Goal: Task Accomplishment & Management: Manage account settings

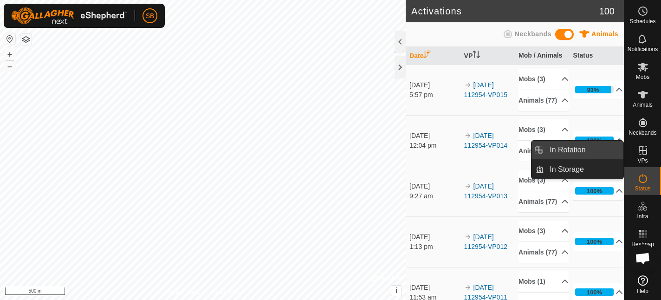
click at [565, 149] on link "In Rotation" at bounding box center [583, 150] width 79 height 19
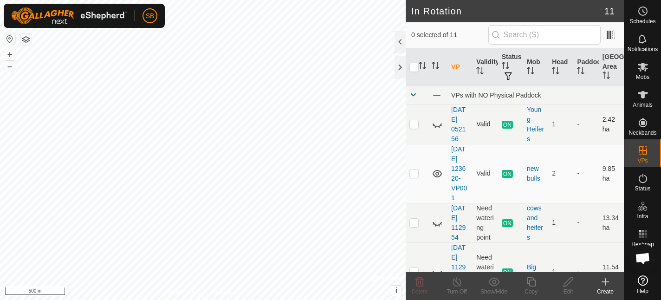
click at [414, 126] on p-checkbox at bounding box center [413, 123] width 9 height 7
checkbox input "false"
click at [414, 174] on p-checkbox at bounding box center [413, 172] width 9 height 7
click at [416, 174] on p-checkbox at bounding box center [413, 172] width 9 height 7
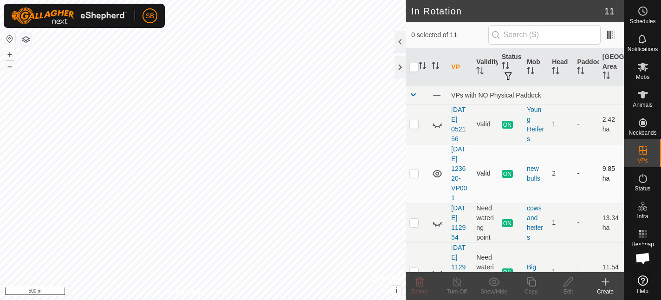
click at [416, 174] on p-checkbox at bounding box center [413, 172] width 9 height 7
checkbox input "true"
click at [456, 283] on icon at bounding box center [457, 281] width 12 height 11
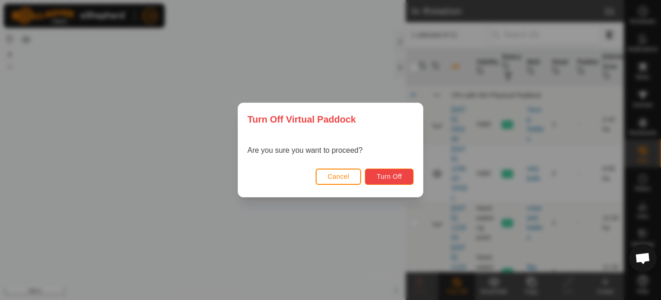
click at [383, 177] on span "Turn Off" at bounding box center [389, 176] width 26 height 7
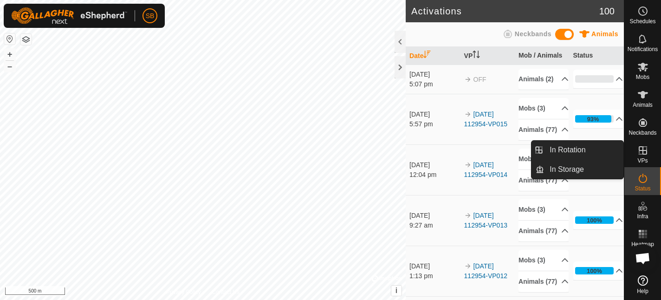
click at [640, 154] on icon at bounding box center [642, 150] width 8 height 8
click at [561, 145] on link "In Rotation" at bounding box center [583, 150] width 79 height 19
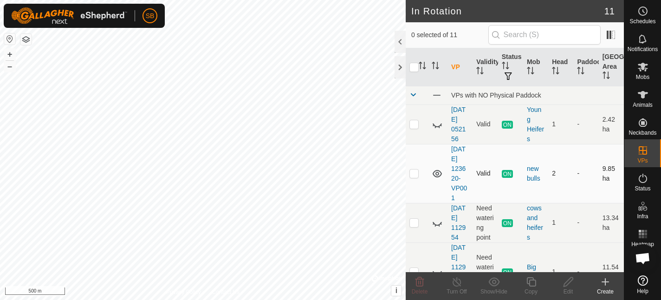
click at [414, 172] on p-checkbox at bounding box center [413, 172] width 9 height 7
checkbox input "true"
click at [458, 284] on icon at bounding box center [457, 281] width 12 height 11
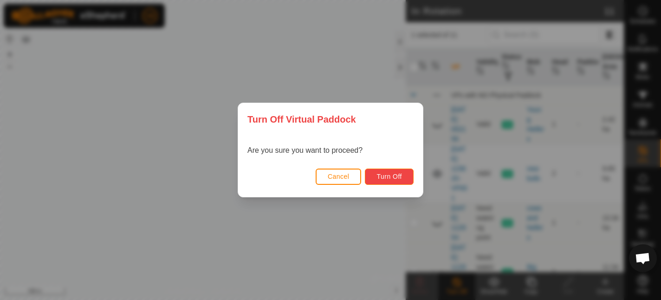
click at [387, 179] on span "Turn Off" at bounding box center [389, 176] width 26 height 7
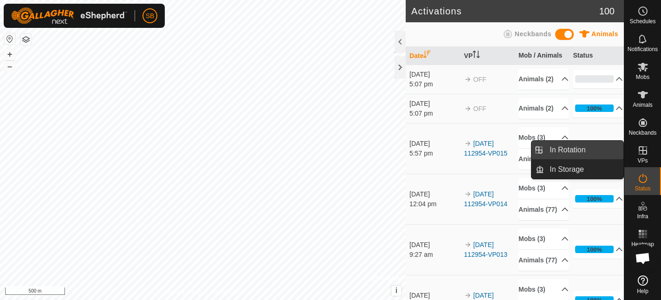
click at [544, 150] on link "In Rotation" at bounding box center [583, 150] width 79 height 19
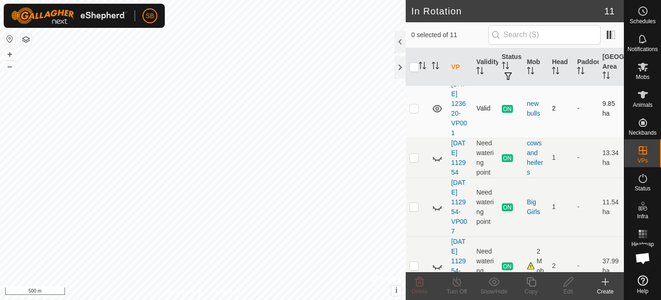
scroll to position [89, 0]
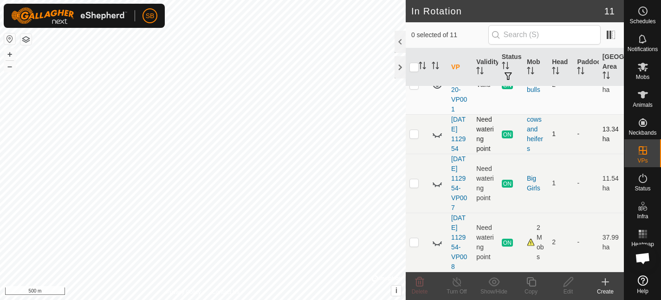
click at [412, 133] on p-checkbox at bounding box center [413, 133] width 9 height 7
checkbox input "true"
click at [414, 181] on p-checkbox at bounding box center [413, 182] width 9 height 7
checkbox input "true"
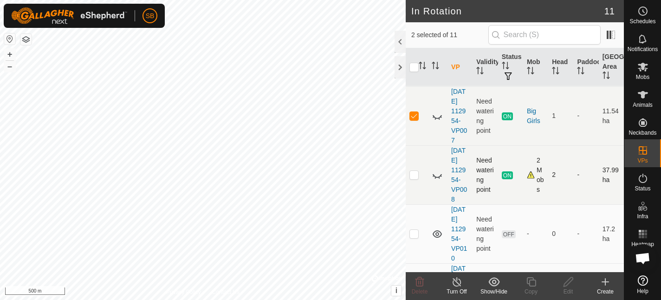
scroll to position [157, 0]
click at [412, 173] on p-checkbox at bounding box center [413, 172] width 9 height 7
checkbox input "true"
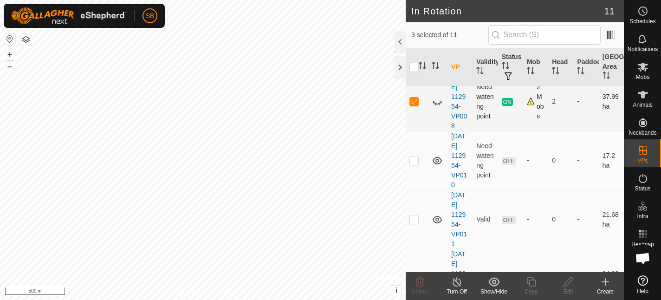
scroll to position [231, 0]
click at [415, 161] on p-checkbox at bounding box center [413, 158] width 9 height 7
checkbox input "false"
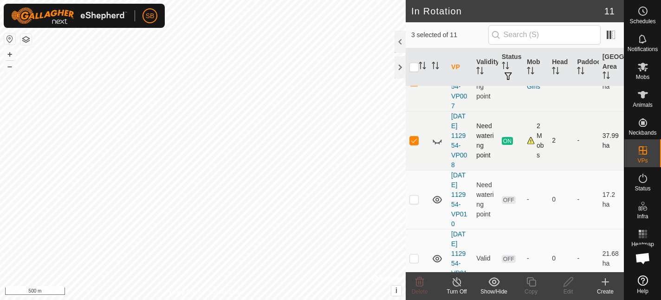
scroll to position [189, 0]
click at [415, 141] on p-checkbox at bounding box center [413, 140] width 9 height 7
checkbox input "false"
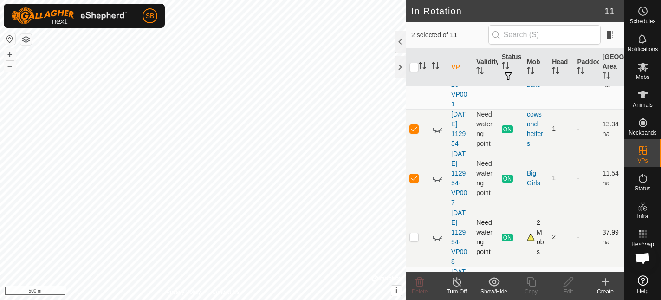
scroll to position [91, 0]
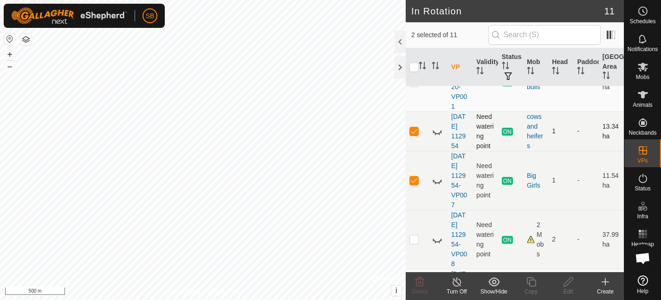
click at [413, 129] on p-checkbox at bounding box center [413, 130] width 9 height 7
checkbox input "false"
click at [416, 182] on p-checkbox at bounding box center [413, 179] width 9 height 7
checkbox input "false"
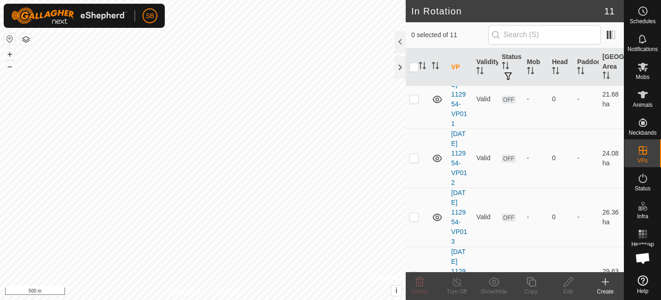
scroll to position [442, 0]
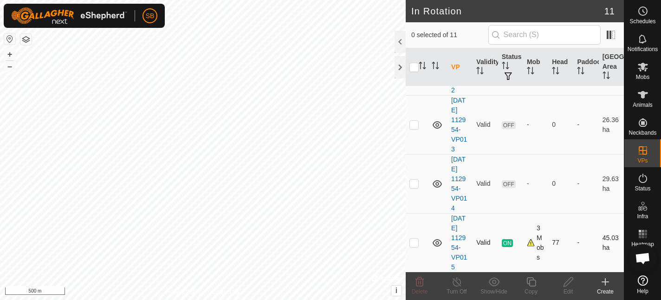
click at [414, 243] on p-checkbox at bounding box center [413, 242] width 9 height 7
checkbox input "true"
click at [533, 283] on icon at bounding box center [531, 281] width 12 height 11
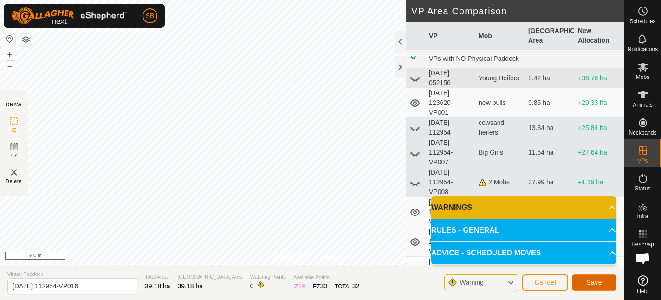
click at [597, 281] on span "Save" at bounding box center [594, 281] width 16 height 7
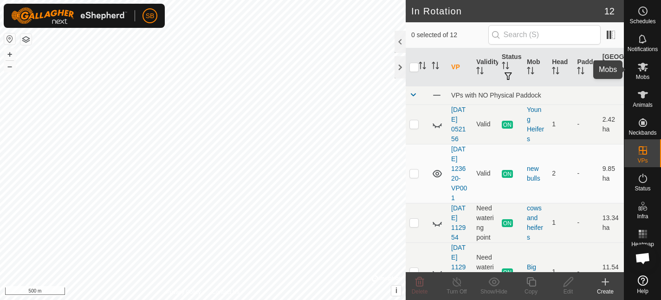
click at [642, 70] on icon at bounding box center [643, 67] width 10 height 9
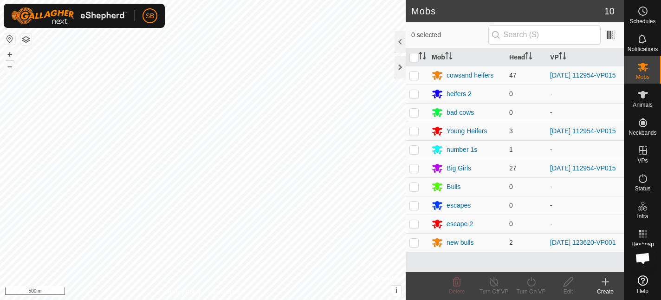
click at [417, 78] on p-checkbox at bounding box center [413, 74] width 9 height 7
checkbox input "true"
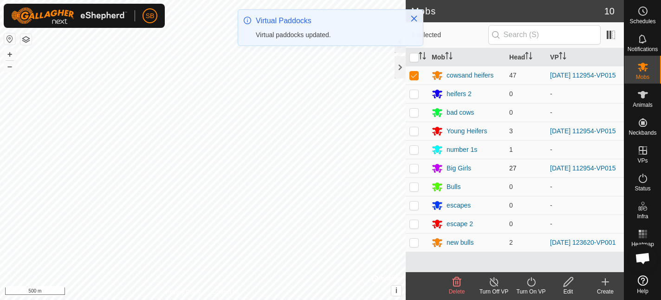
click at [414, 171] on p-checkbox at bounding box center [413, 167] width 9 height 7
checkbox input "true"
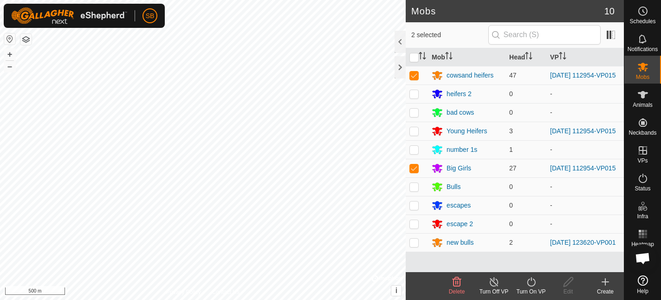
click at [532, 284] on icon at bounding box center [531, 281] width 12 height 11
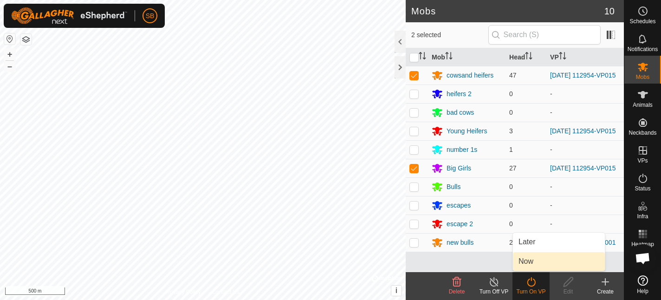
click at [533, 265] on link "Now" at bounding box center [559, 261] width 92 height 19
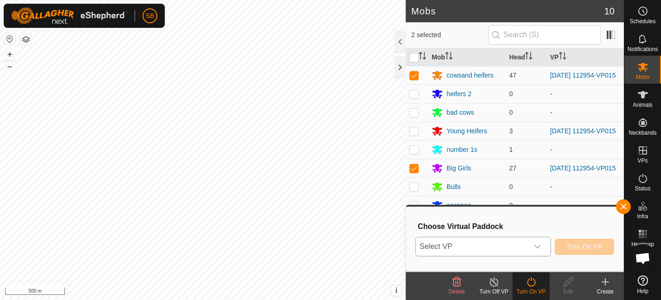
click at [538, 247] on icon "dropdown trigger" at bounding box center [537, 247] width 6 height 4
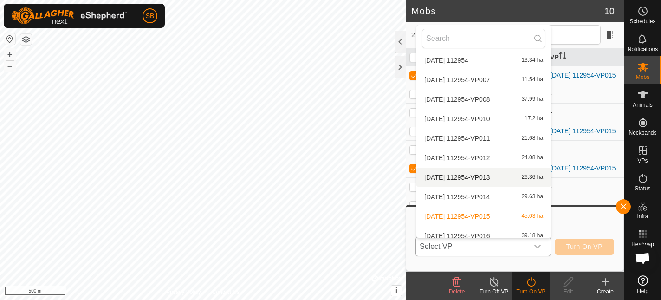
scroll to position [69, 0]
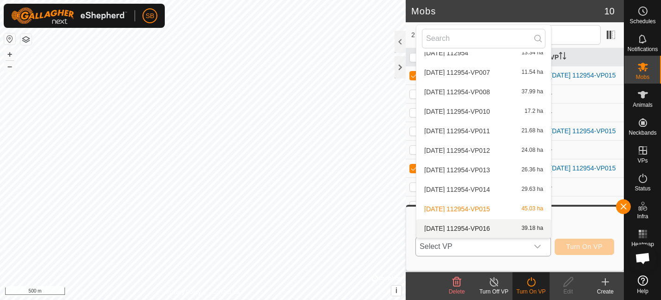
click at [471, 230] on li "[DATE] 112954-VP016 39.18 ha" at bounding box center [483, 228] width 135 height 19
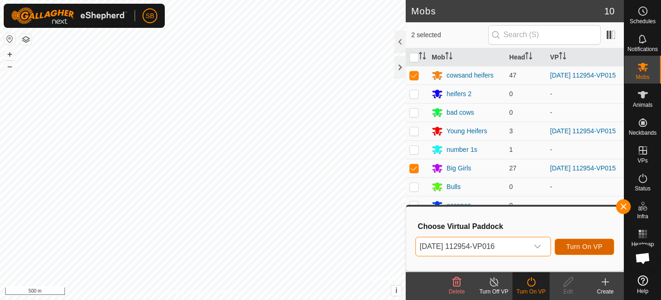
click at [577, 247] on span "Turn On VP" at bounding box center [584, 246] width 36 height 7
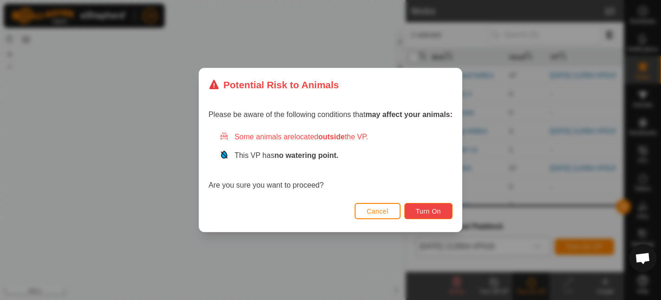
click at [419, 212] on span "Turn On" at bounding box center [428, 210] width 25 height 7
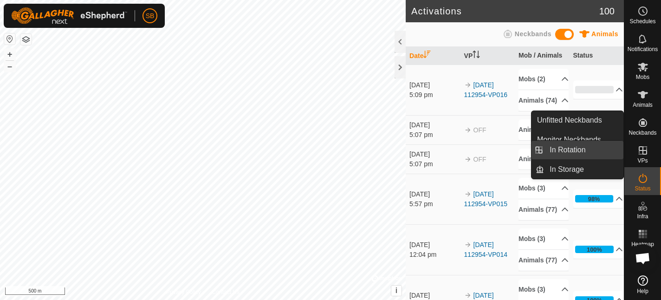
click at [542, 148] on li "In Rotation" at bounding box center [577, 150] width 92 height 19
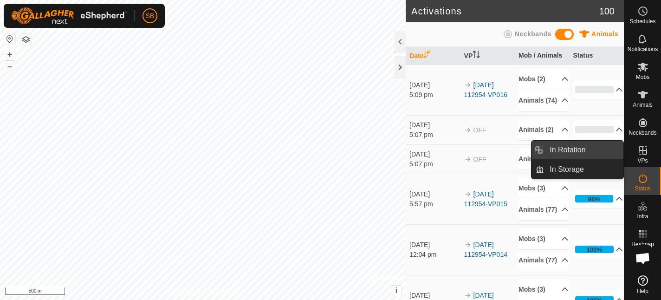
click at [562, 149] on link "In Rotation" at bounding box center [583, 150] width 79 height 19
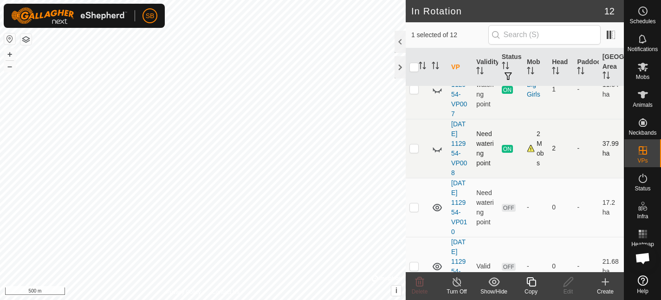
scroll to position [189, 0]
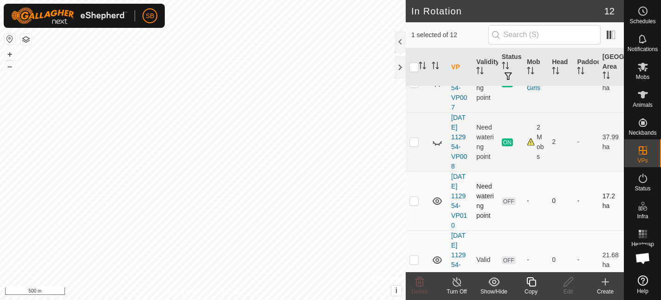
click at [416, 200] on p-checkbox at bounding box center [413, 200] width 9 height 7
checkbox input "true"
click at [416, 259] on p-checkbox at bounding box center [413, 259] width 9 height 7
checkbox input "true"
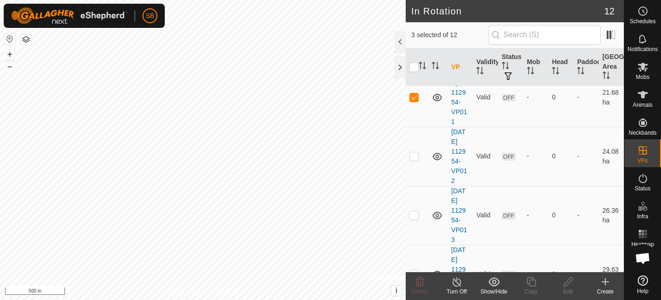
scroll to position [353, 0]
click at [414, 157] on p-checkbox at bounding box center [413, 154] width 9 height 7
checkbox input "true"
click at [418, 214] on p-checkbox at bounding box center [413, 213] width 9 height 7
checkbox input "true"
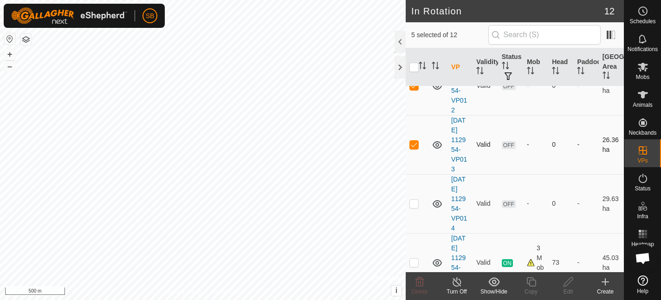
scroll to position [458, 0]
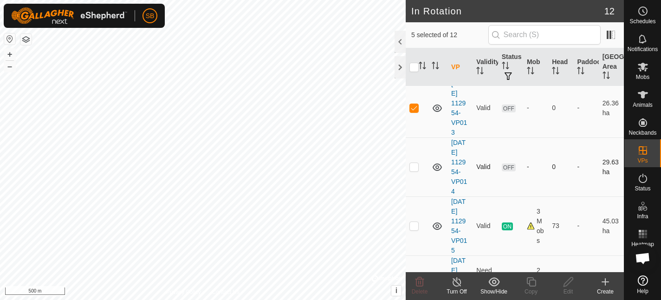
click at [416, 168] on p-checkbox at bounding box center [413, 166] width 9 height 7
checkbox input "true"
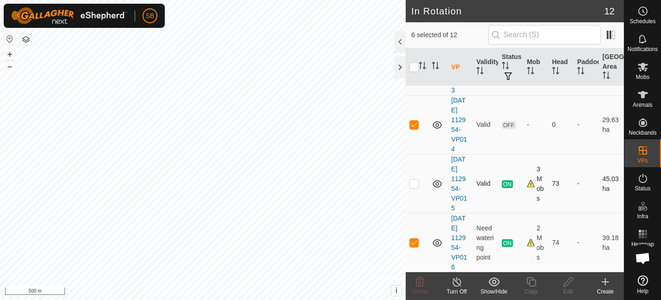
click at [415, 184] on p-checkbox at bounding box center [413, 183] width 9 height 7
checkbox input "false"
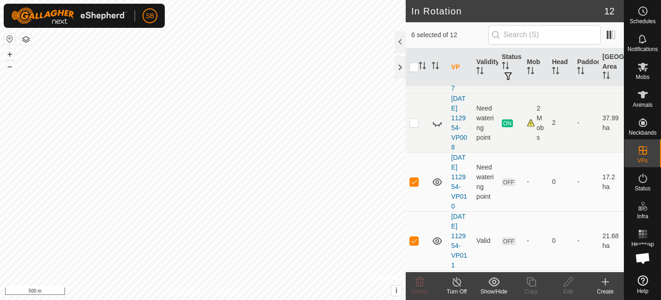
scroll to position [213, 0]
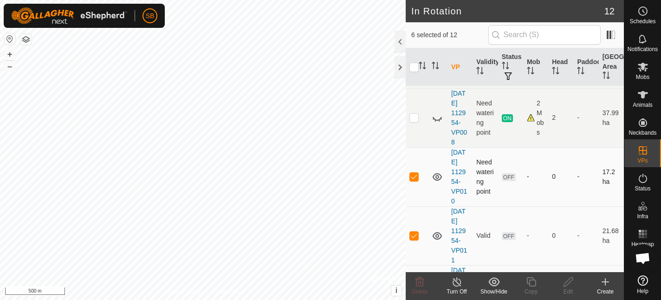
click at [414, 177] on p-checkbox at bounding box center [413, 176] width 9 height 7
checkbox input "false"
click at [415, 238] on p-checkbox at bounding box center [413, 235] width 9 height 7
checkbox input "false"
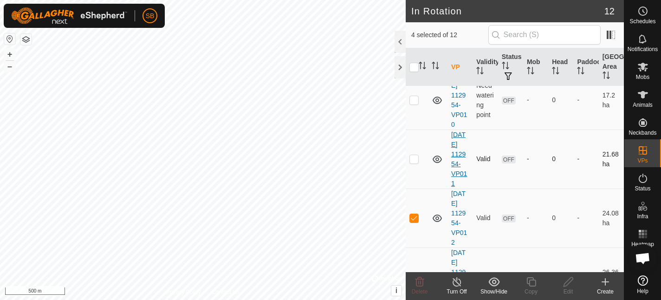
scroll to position [297, 0]
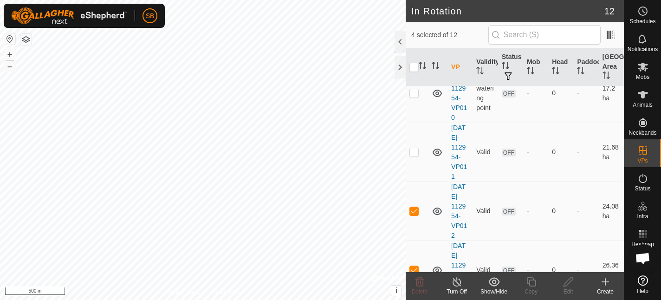
click at [413, 211] on p-checkbox at bounding box center [413, 210] width 9 height 7
checkbox input "false"
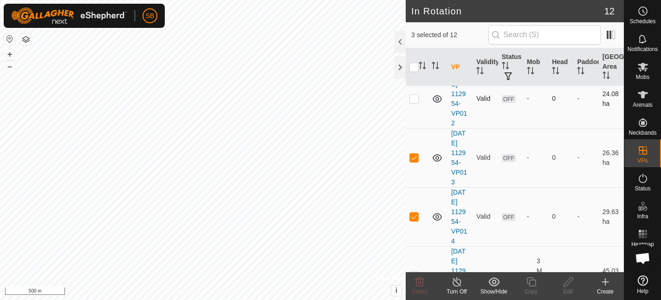
scroll to position [411, 0]
click at [416, 215] on p-checkbox at bounding box center [413, 214] width 9 height 7
checkbox input "false"
click at [416, 155] on p-checkbox at bounding box center [413, 155] width 9 height 7
checkbox input "false"
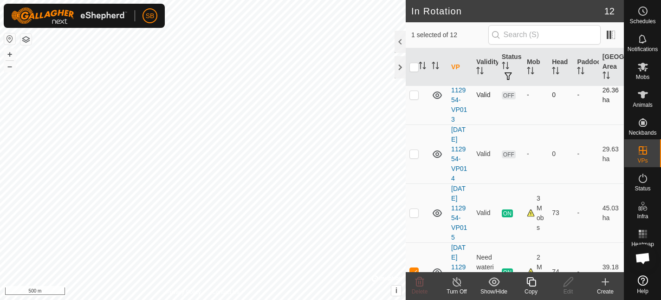
scroll to position [501, 0]
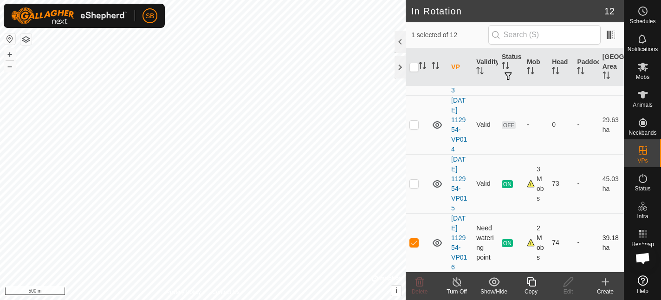
click at [415, 242] on p-checkbox at bounding box center [413, 242] width 9 height 7
checkbox input "false"
click at [415, 183] on p-checkbox at bounding box center [413, 183] width 9 height 7
click at [413, 183] on p-checkbox at bounding box center [413, 183] width 9 height 7
checkbox input "false"
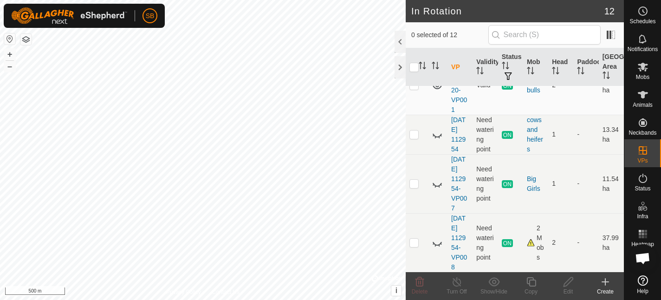
scroll to position [0, 0]
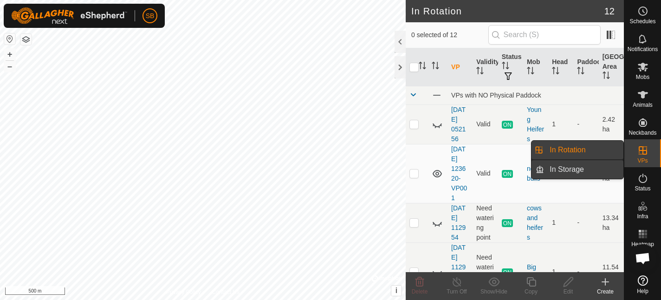
click at [568, 170] on link "In Storage" at bounding box center [583, 169] width 79 height 19
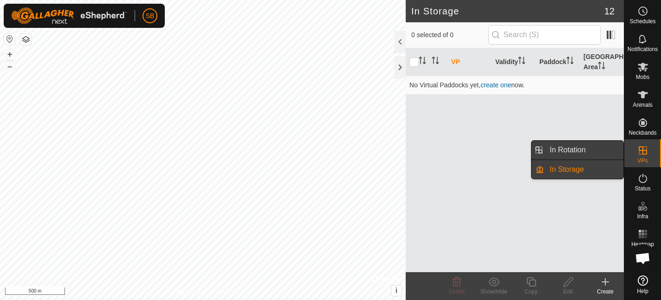
click at [560, 150] on link "In Rotation" at bounding box center [583, 150] width 79 height 19
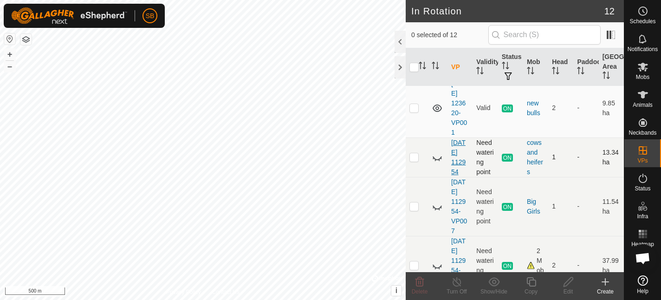
scroll to position [77, 0]
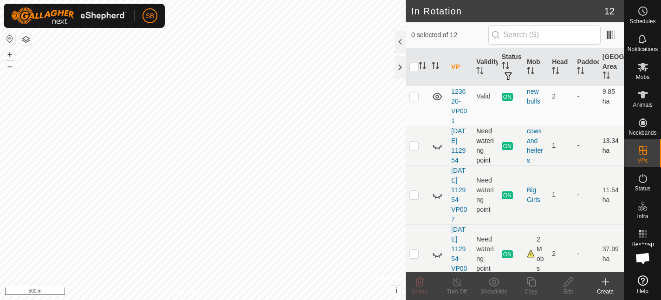
click at [414, 145] on p-checkbox at bounding box center [413, 145] width 9 height 7
checkbox input "true"
click at [456, 284] on icon at bounding box center [457, 281] width 12 height 11
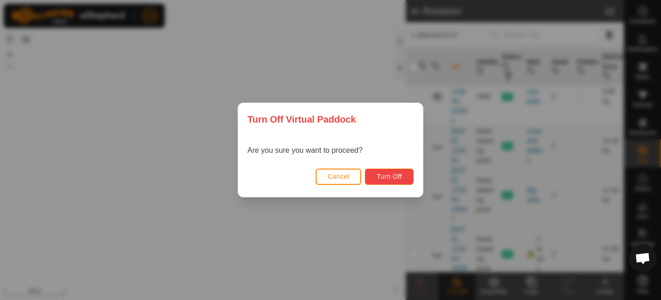
click at [387, 177] on span "Turn Off" at bounding box center [389, 176] width 26 height 7
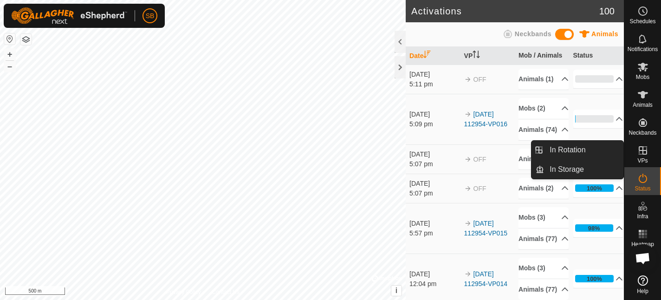
click at [644, 149] on icon at bounding box center [642, 150] width 11 height 11
click at [551, 147] on link "In Rotation" at bounding box center [583, 150] width 79 height 19
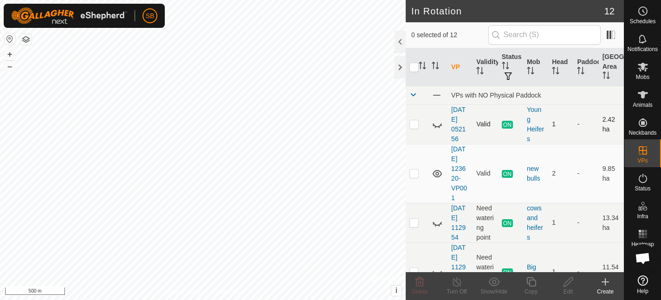
click at [414, 122] on p-checkbox at bounding box center [413, 123] width 9 height 7
checkbox input "true"
click at [416, 174] on p-checkbox at bounding box center [413, 172] width 9 height 7
checkbox input "true"
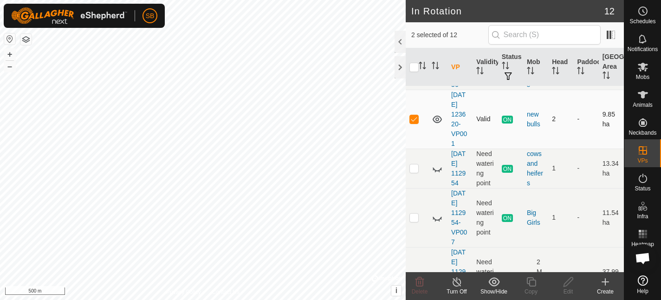
scroll to position [58, 0]
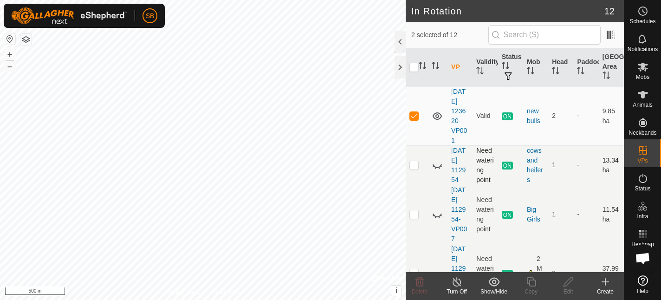
click at [414, 163] on p-checkbox at bounding box center [413, 164] width 9 height 7
checkbox input "true"
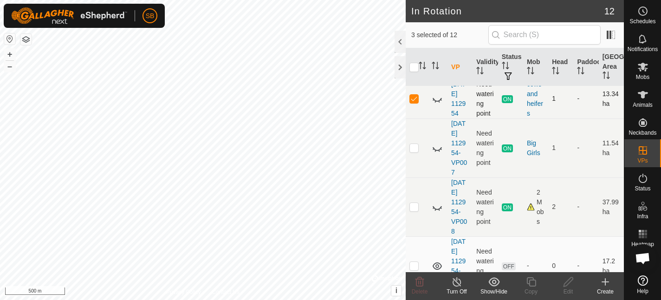
scroll to position [125, 0]
click at [415, 145] on p-checkbox at bounding box center [413, 145] width 9 height 7
checkbox input "true"
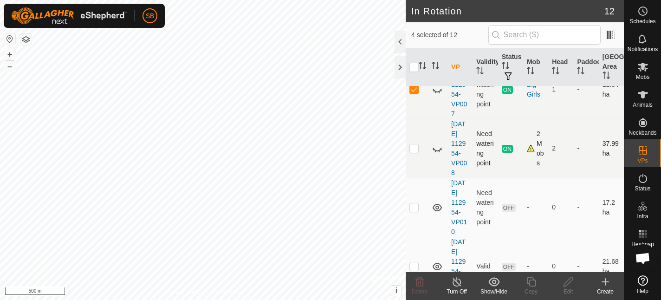
scroll to position [185, 0]
click at [414, 148] on p-checkbox at bounding box center [413, 145] width 9 height 7
checkbox input "true"
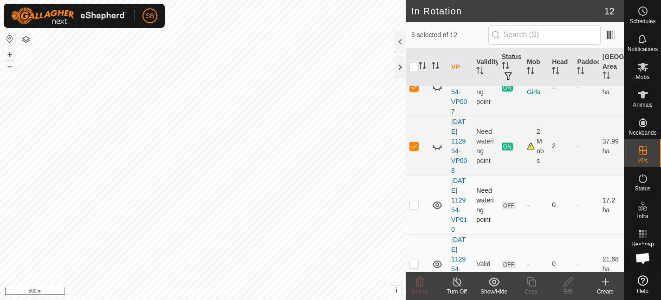
click at [415, 205] on p-checkbox at bounding box center [413, 204] width 9 height 7
checkbox input "true"
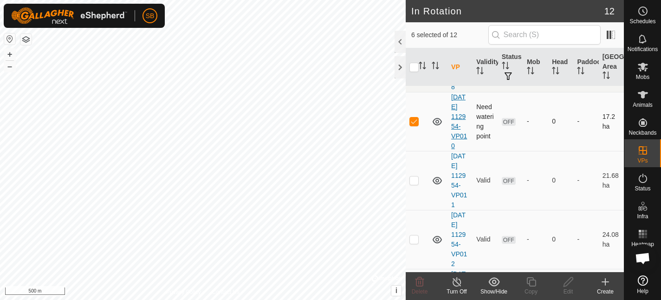
scroll to position [271, 0]
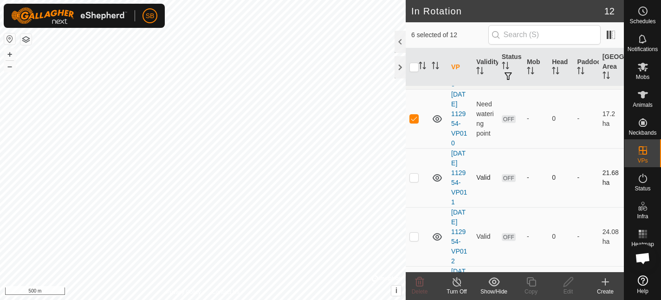
click at [414, 177] on p-checkbox at bounding box center [413, 177] width 9 height 7
checkbox input "true"
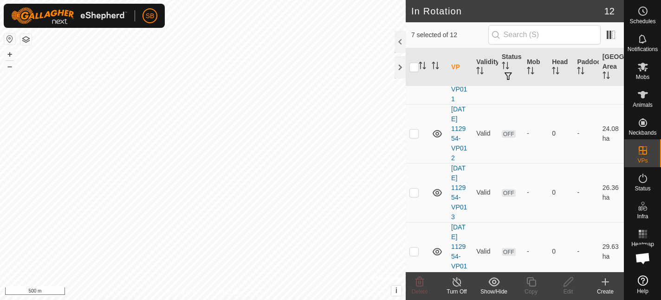
scroll to position [378, 0]
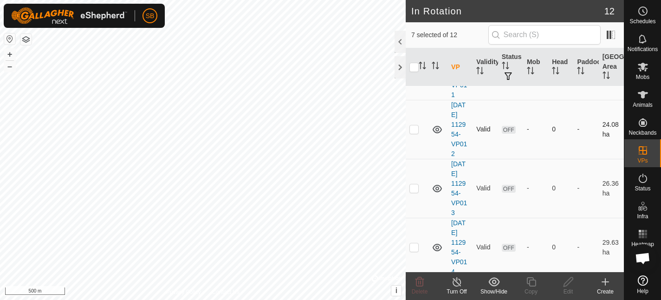
click at [417, 126] on p-checkbox at bounding box center [413, 128] width 9 height 7
checkbox input "true"
click at [416, 189] on p-checkbox at bounding box center [413, 187] width 9 height 7
checkbox input "true"
click at [415, 247] on p-checkbox at bounding box center [413, 246] width 9 height 7
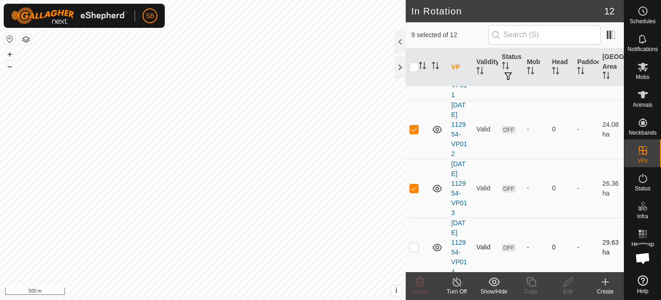
checkbox input "true"
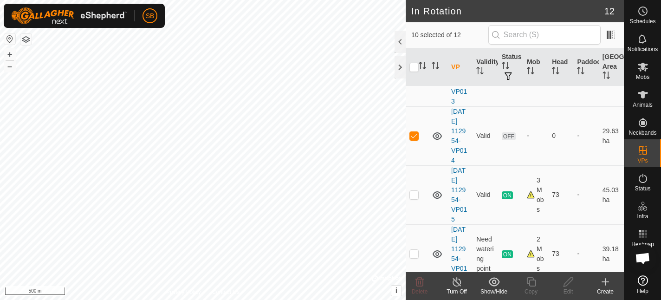
scroll to position [501, 0]
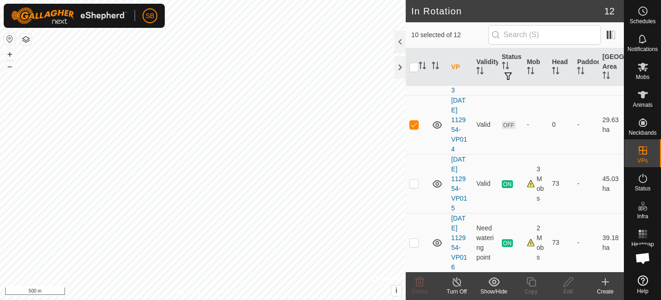
click at [457, 284] on icon at bounding box center [457, 281] width 12 height 11
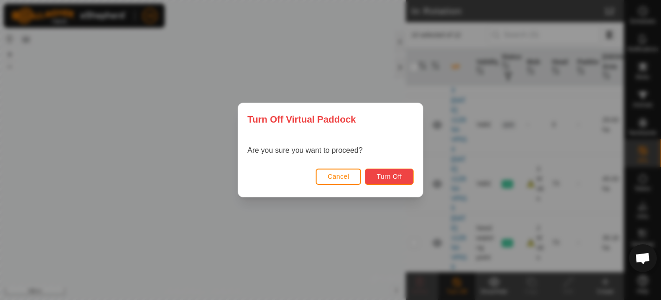
click at [399, 179] on span "Turn Off" at bounding box center [389, 176] width 26 height 7
